Goal: Task Accomplishment & Management: Manage account settings

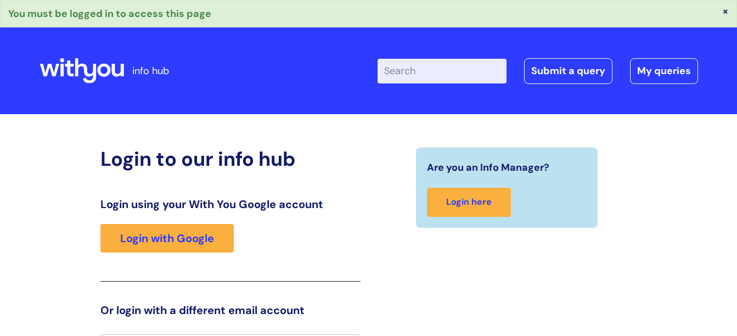
scroll to position [24, 0]
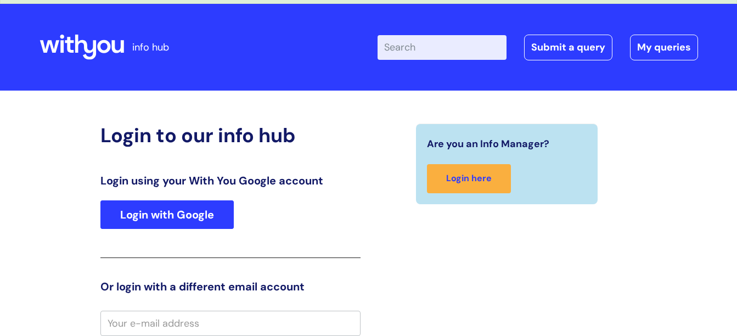
type input "[EMAIL_ADDRESS][DOMAIN_NAME]"
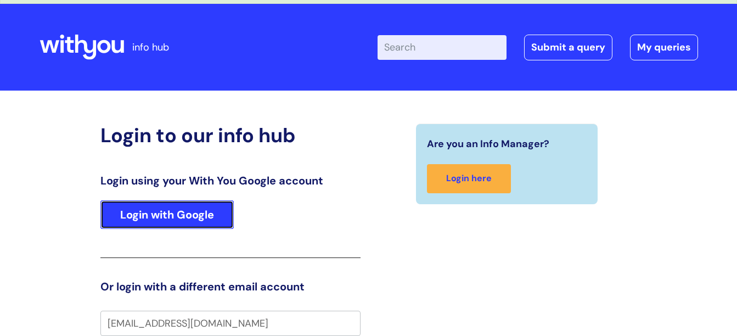
click at [172, 212] on link "Login with Google" at bounding box center [166, 214] width 133 height 29
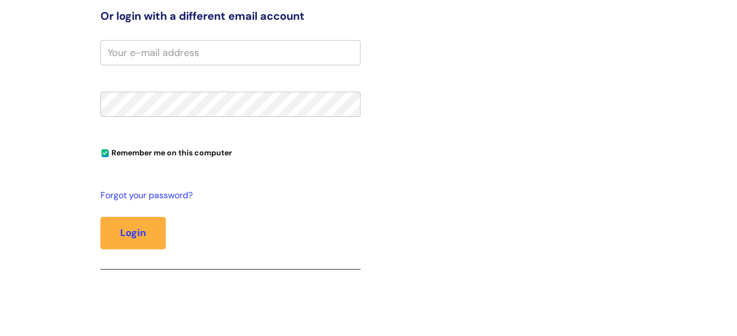
scroll to position [298, 0]
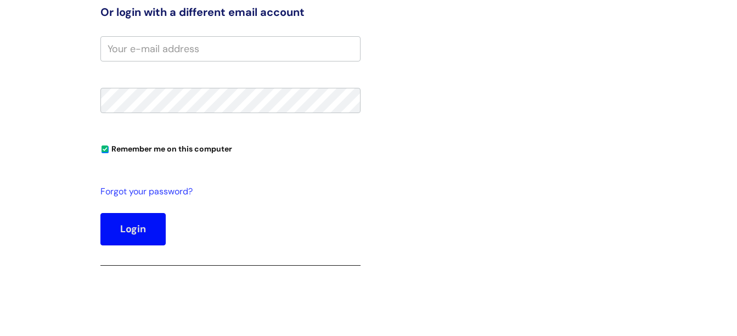
type input "[EMAIL_ADDRESS][DOMAIN_NAME]"
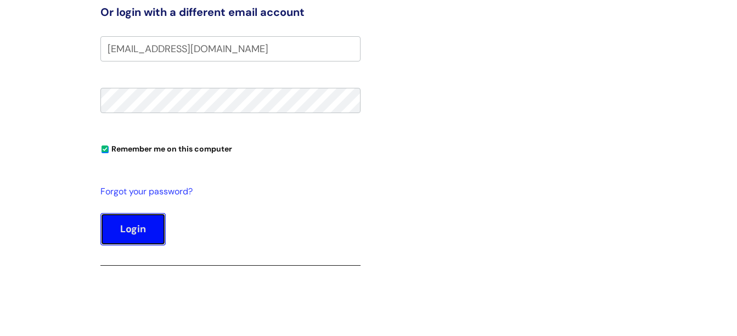
click at [142, 230] on button "Login" at bounding box center [132, 229] width 65 height 32
